Goal: Find specific page/section: Find specific page/section

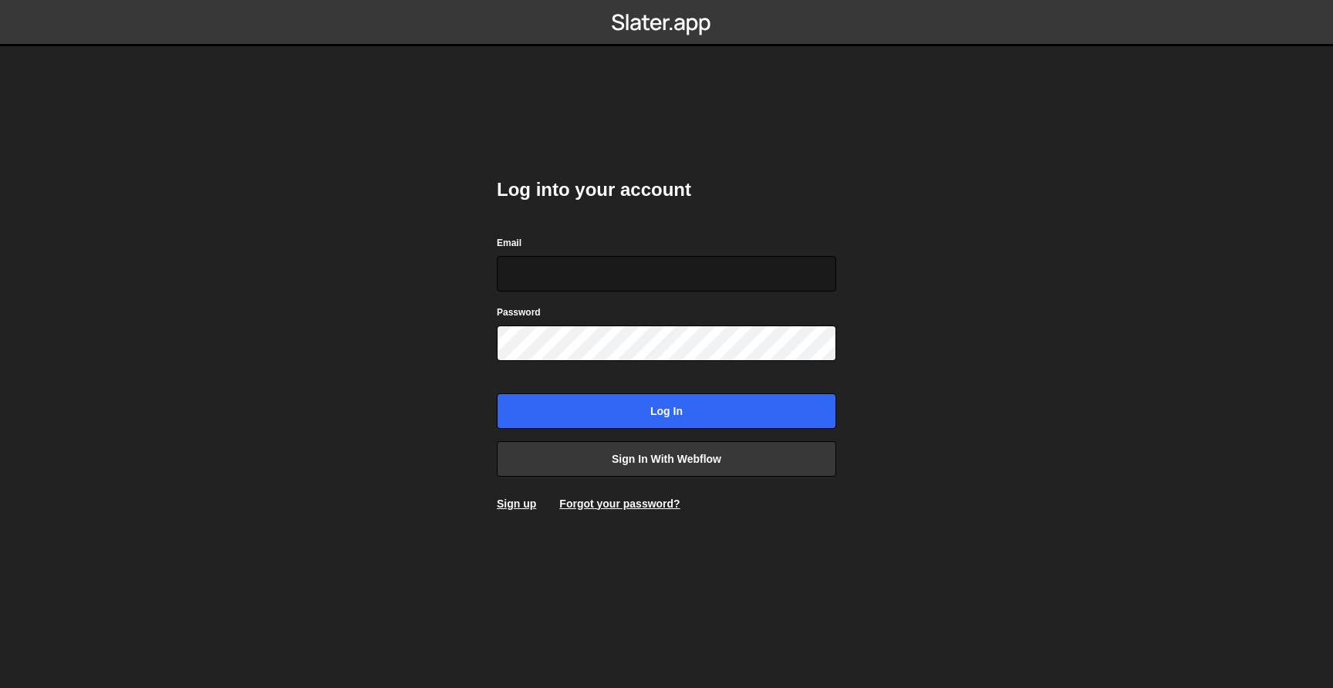
click at [587, 283] on input "Email" at bounding box center [666, 273] width 339 height 35
click at [719, 277] on input "[EMAIL_ADDRESS][DOMAIN_NAME]" at bounding box center [666, 273] width 339 height 35
type input "[EMAIL_ADDRESS][DOMAIN_NAME]"
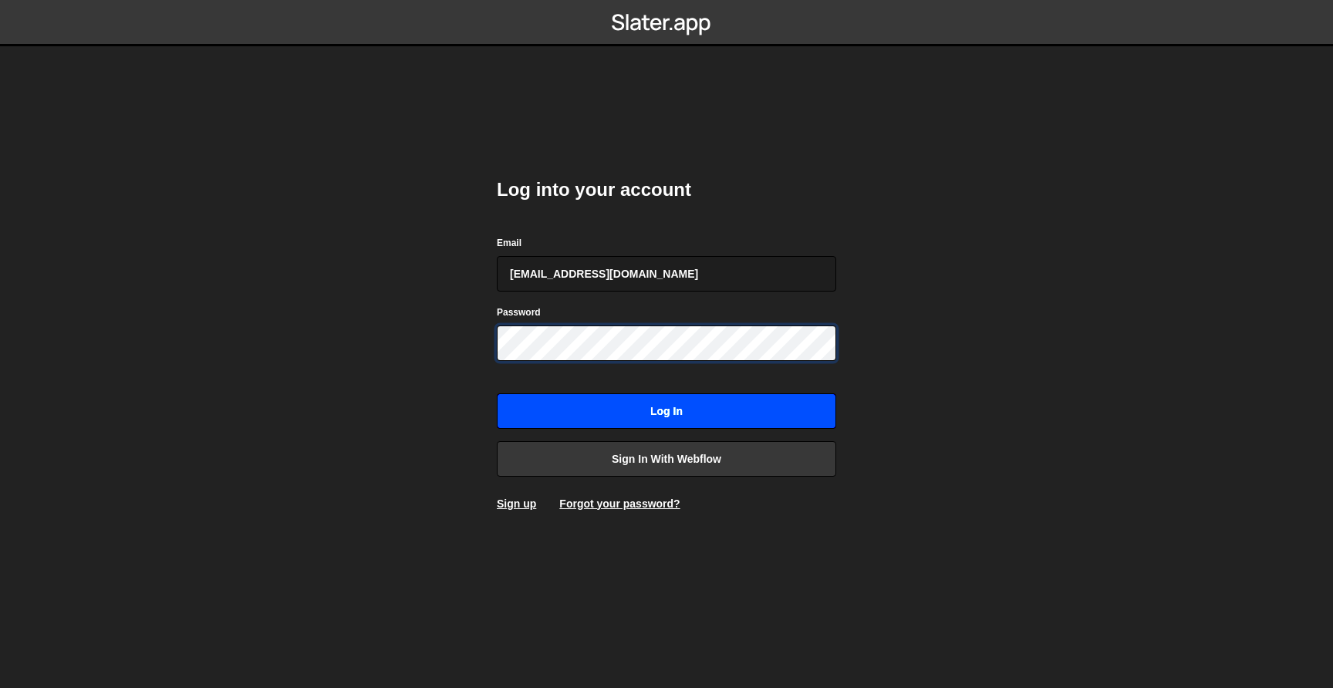
click at [614, 412] on input "Log in" at bounding box center [666, 410] width 339 height 35
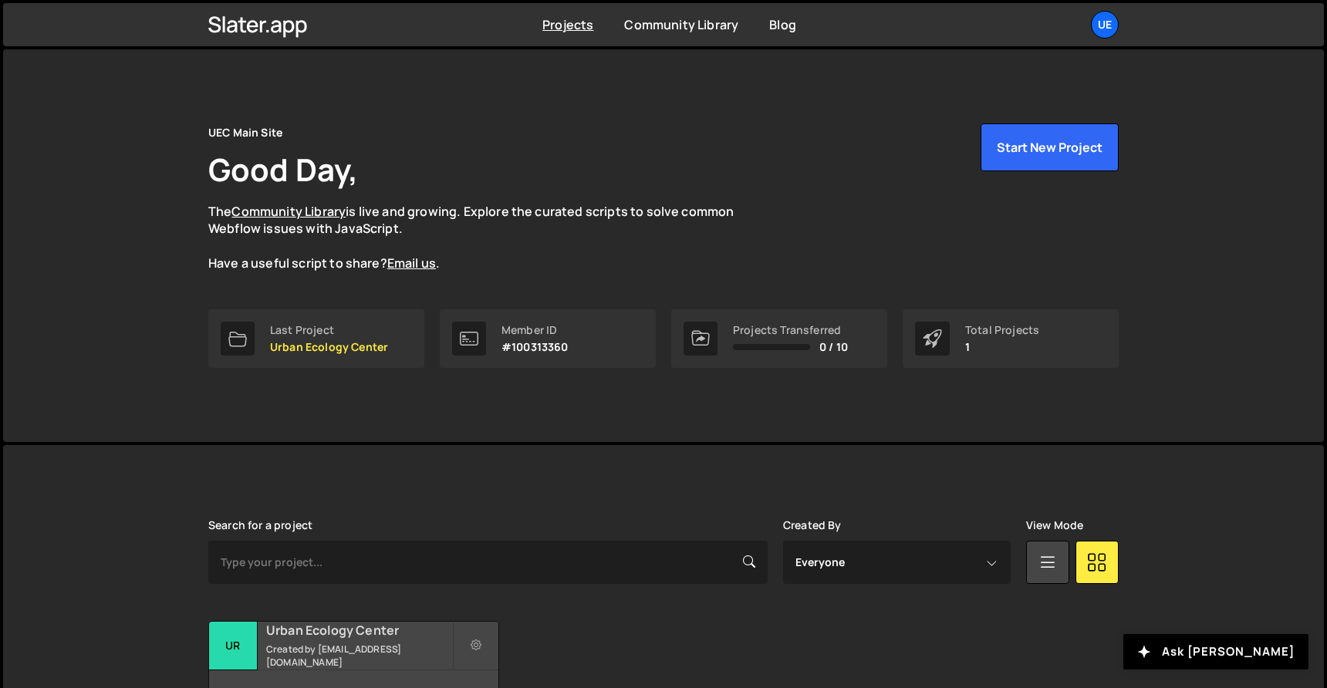
click at [366, 643] on small "Created by [EMAIL_ADDRESS][DOMAIN_NAME]" at bounding box center [359, 656] width 186 height 26
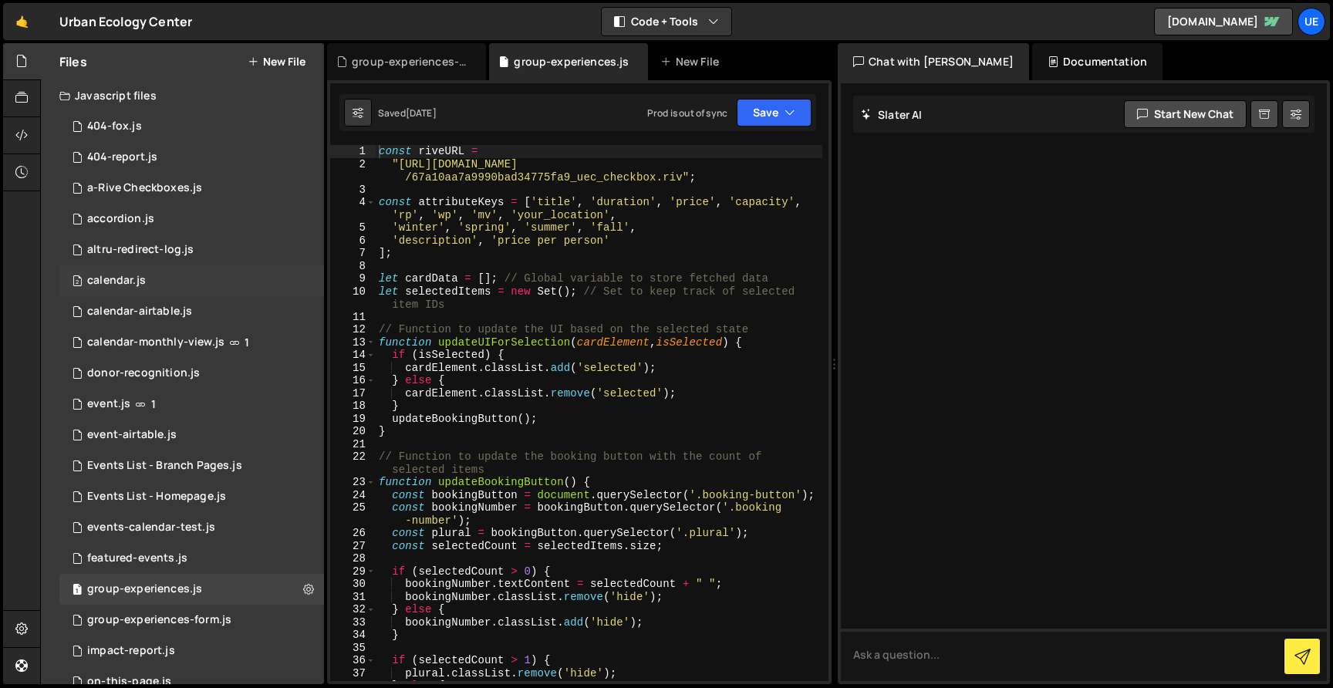
click at [158, 290] on div "2 calendar.js 0" at bounding box center [191, 280] width 265 height 31
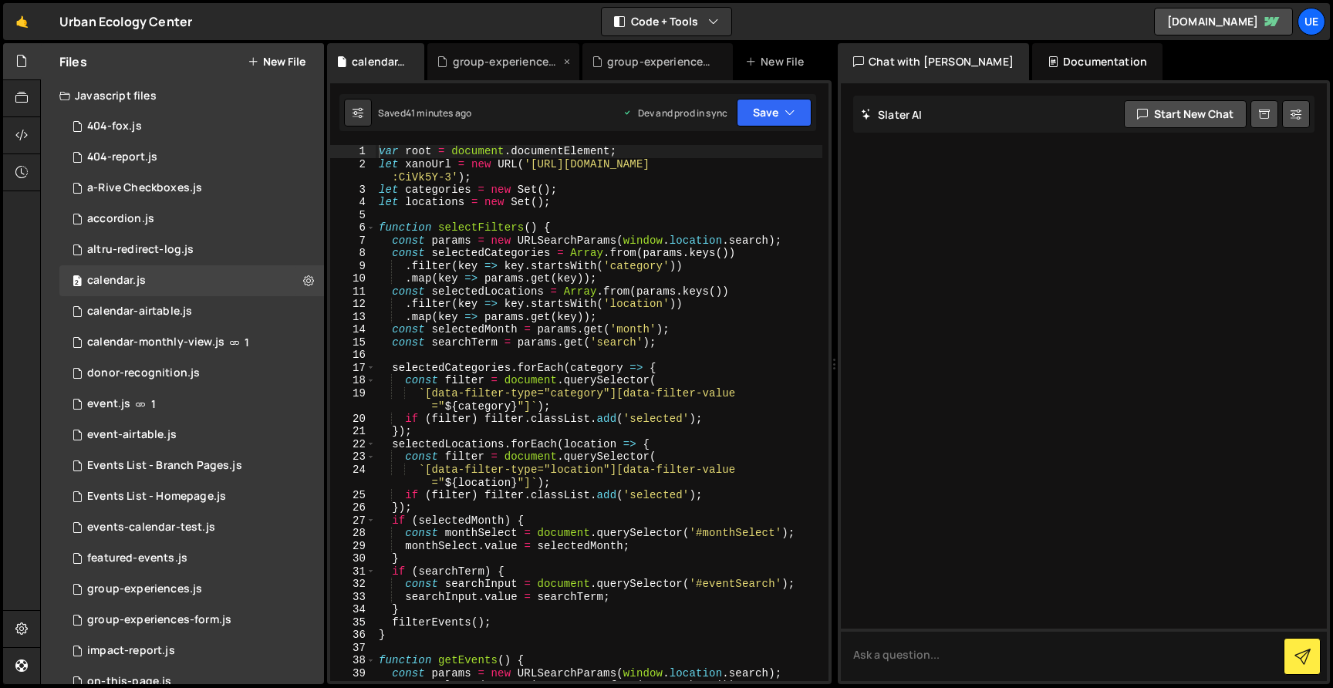
click at [574, 61] on div "group-experiences-form.js" at bounding box center [502, 61] width 151 height 37
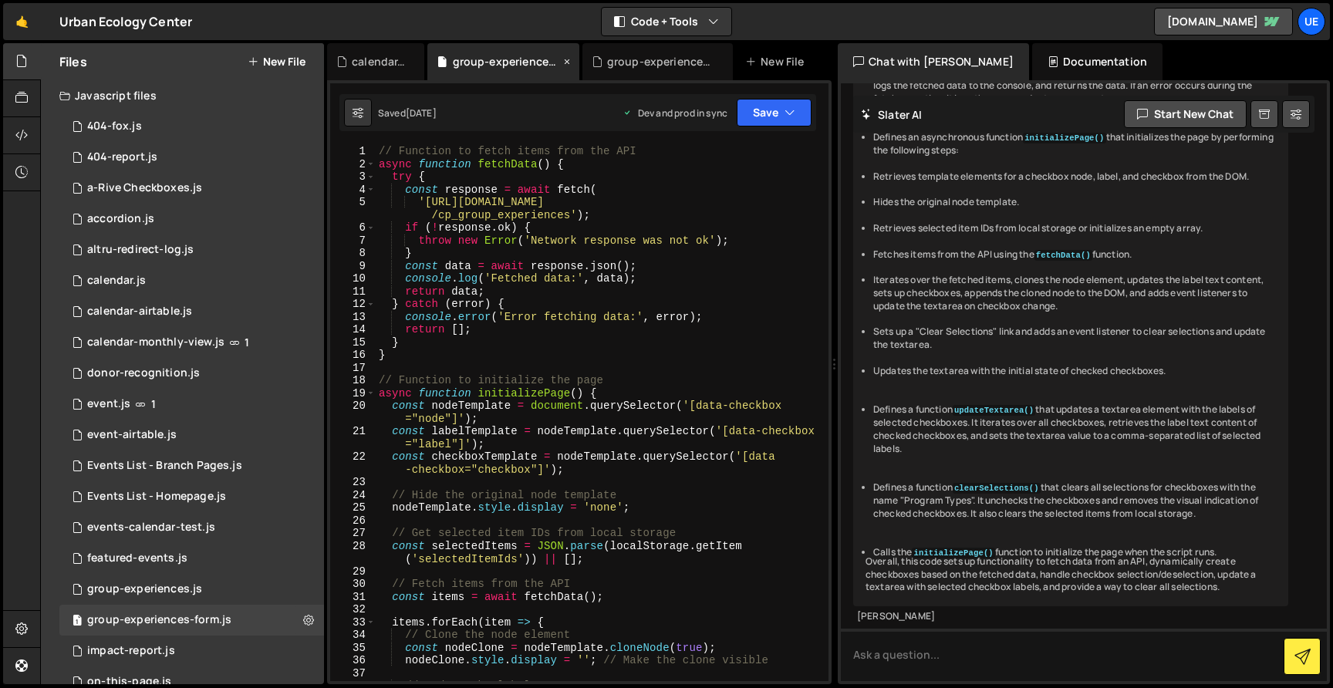
scroll to position [1818, 0]
click at [568, 60] on icon at bounding box center [567, 61] width 11 height 15
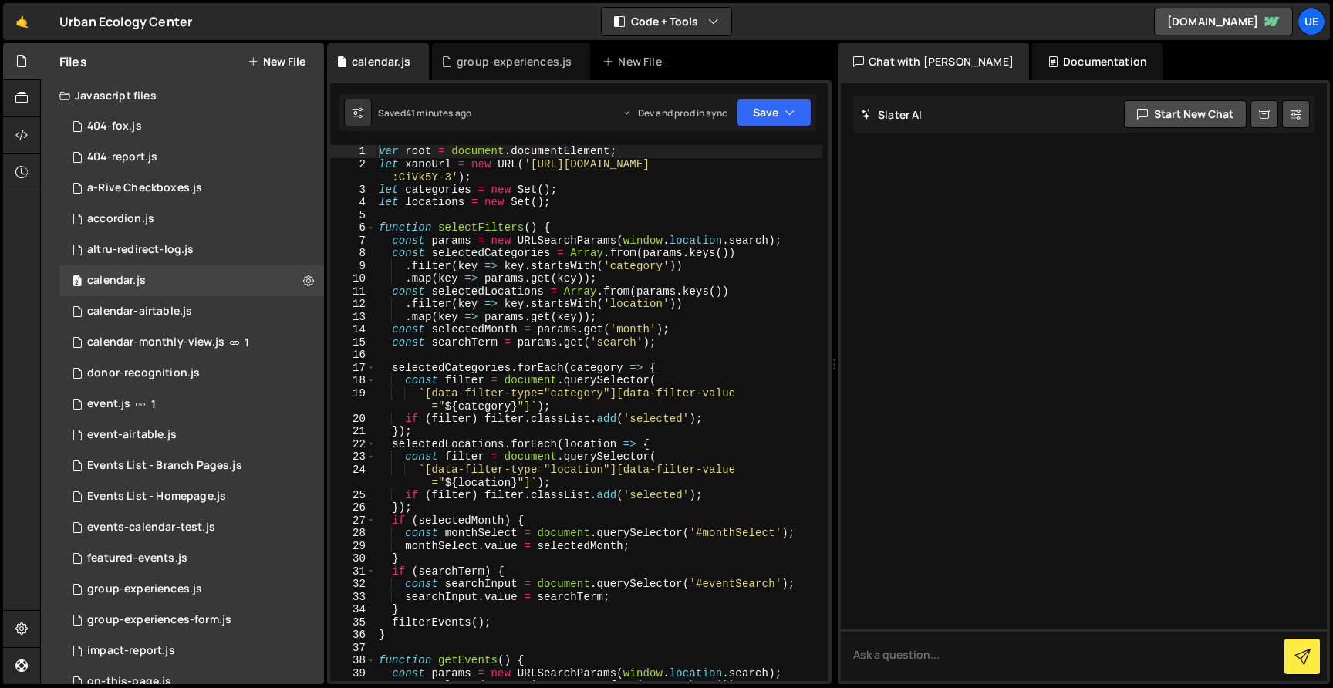
scroll to position [0, 0]
click at [568, 60] on div "group-experiences.js" at bounding box center [511, 61] width 158 height 37
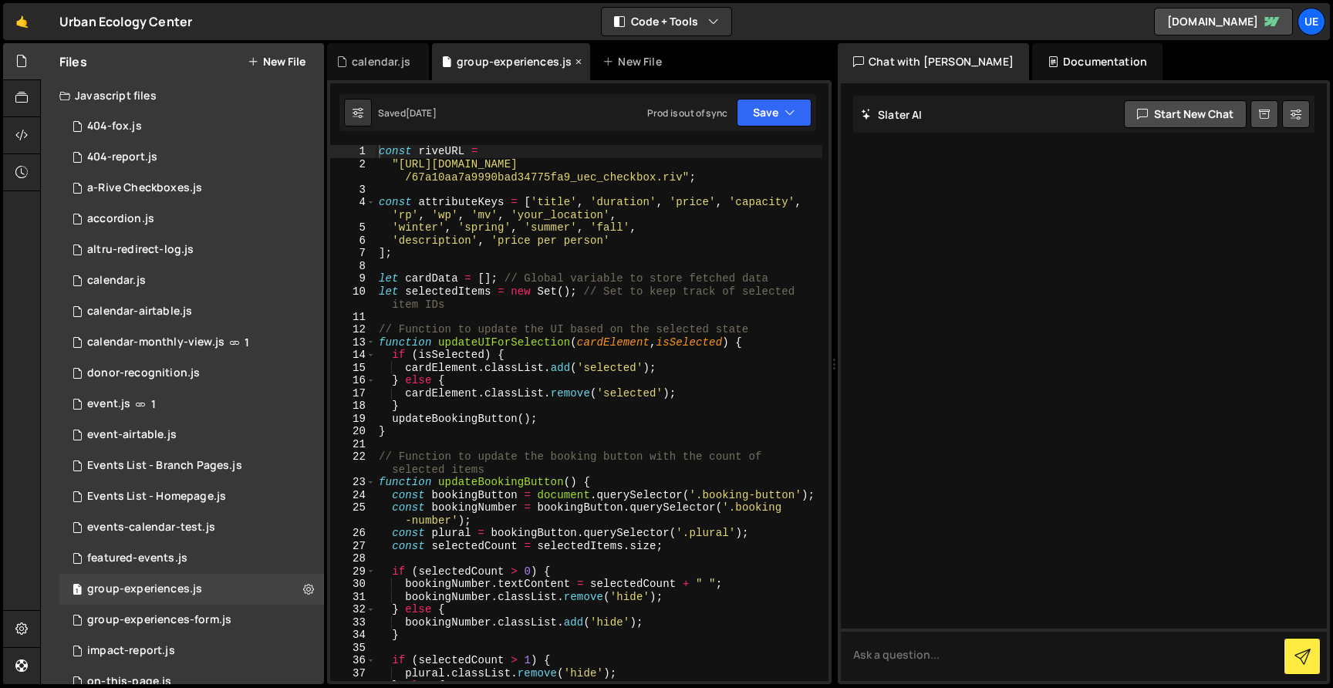
click at [576, 61] on icon at bounding box center [578, 61] width 11 height 15
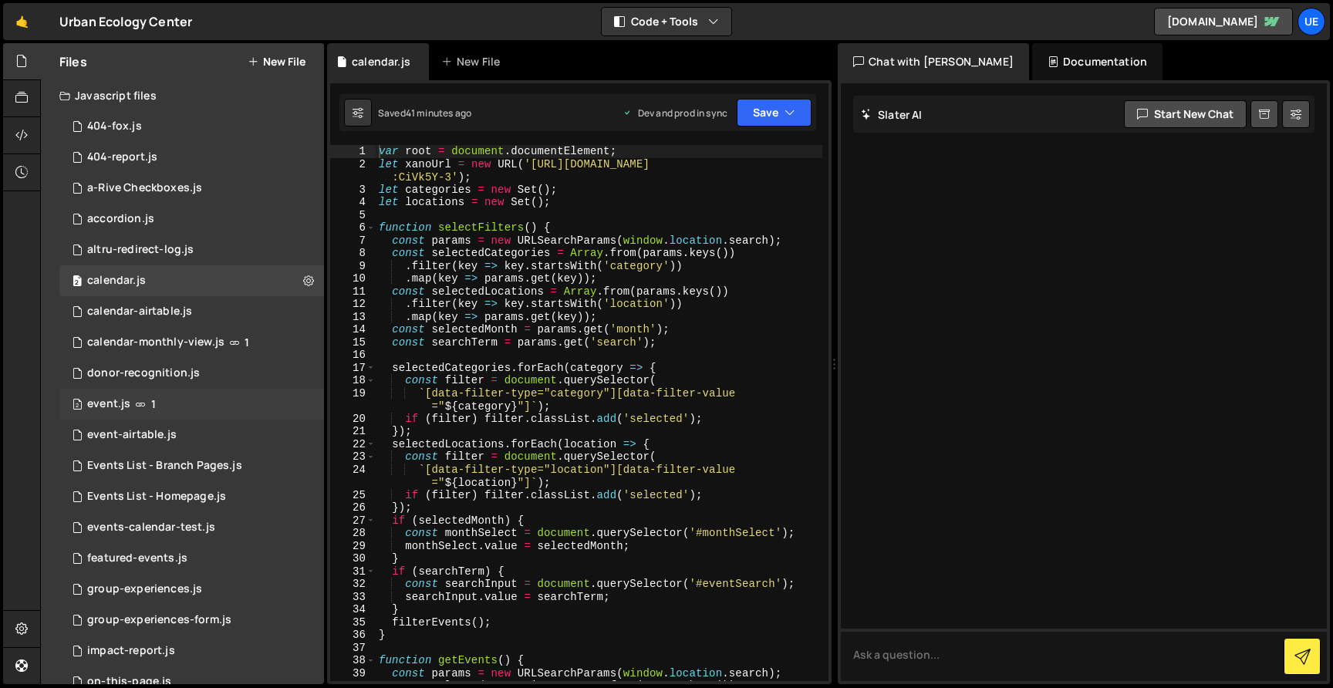
click at [113, 403] on div "event.js" at bounding box center [108, 404] width 43 height 14
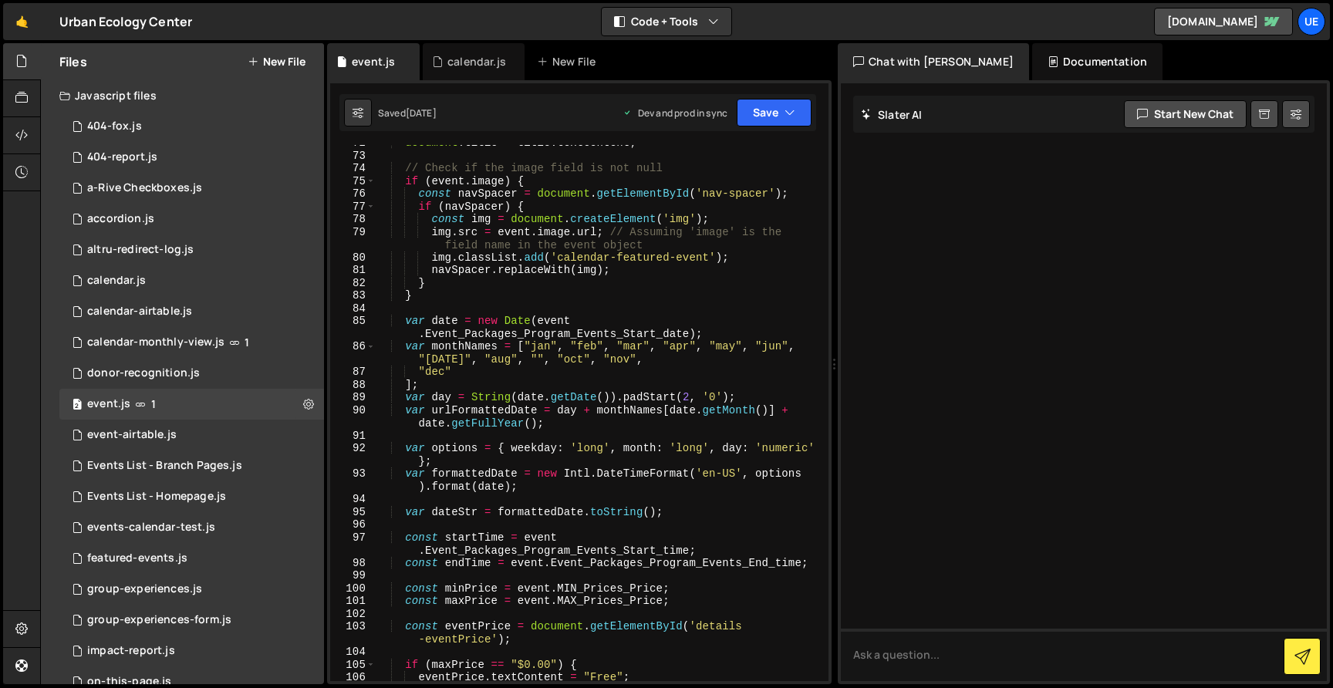
scroll to position [1105, 0]
